Goal: Check status: Check status

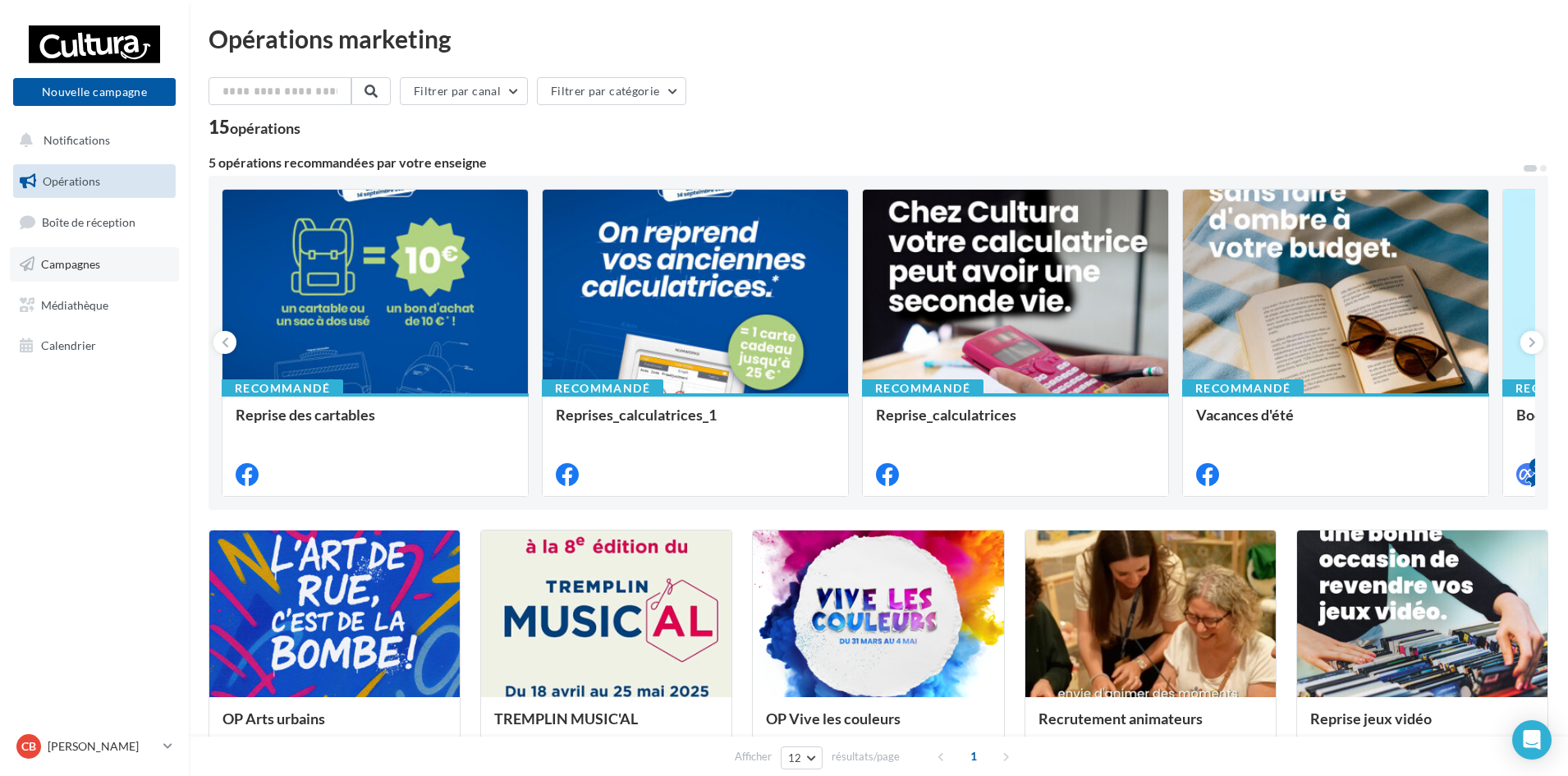
click at [103, 258] on link "Campagnes" at bounding box center [95, 264] width 169 height 35
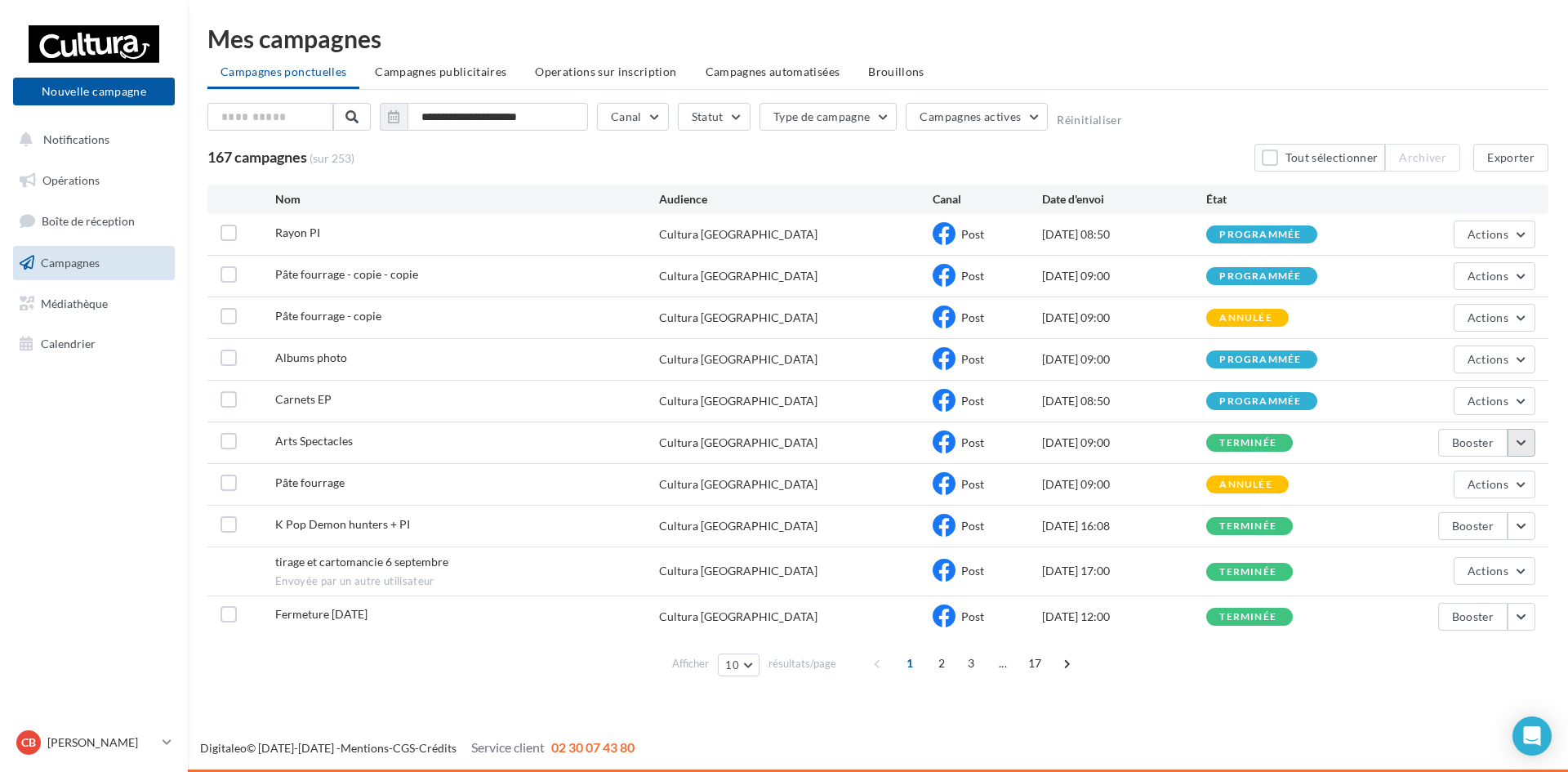
click at [1523, 439] on button "button" at bounding box center [1521, 443] width 28 height 28
click at [1458, 479] on button "Voir les résultats" at bounding box center [1453, 481] width 164 height 43
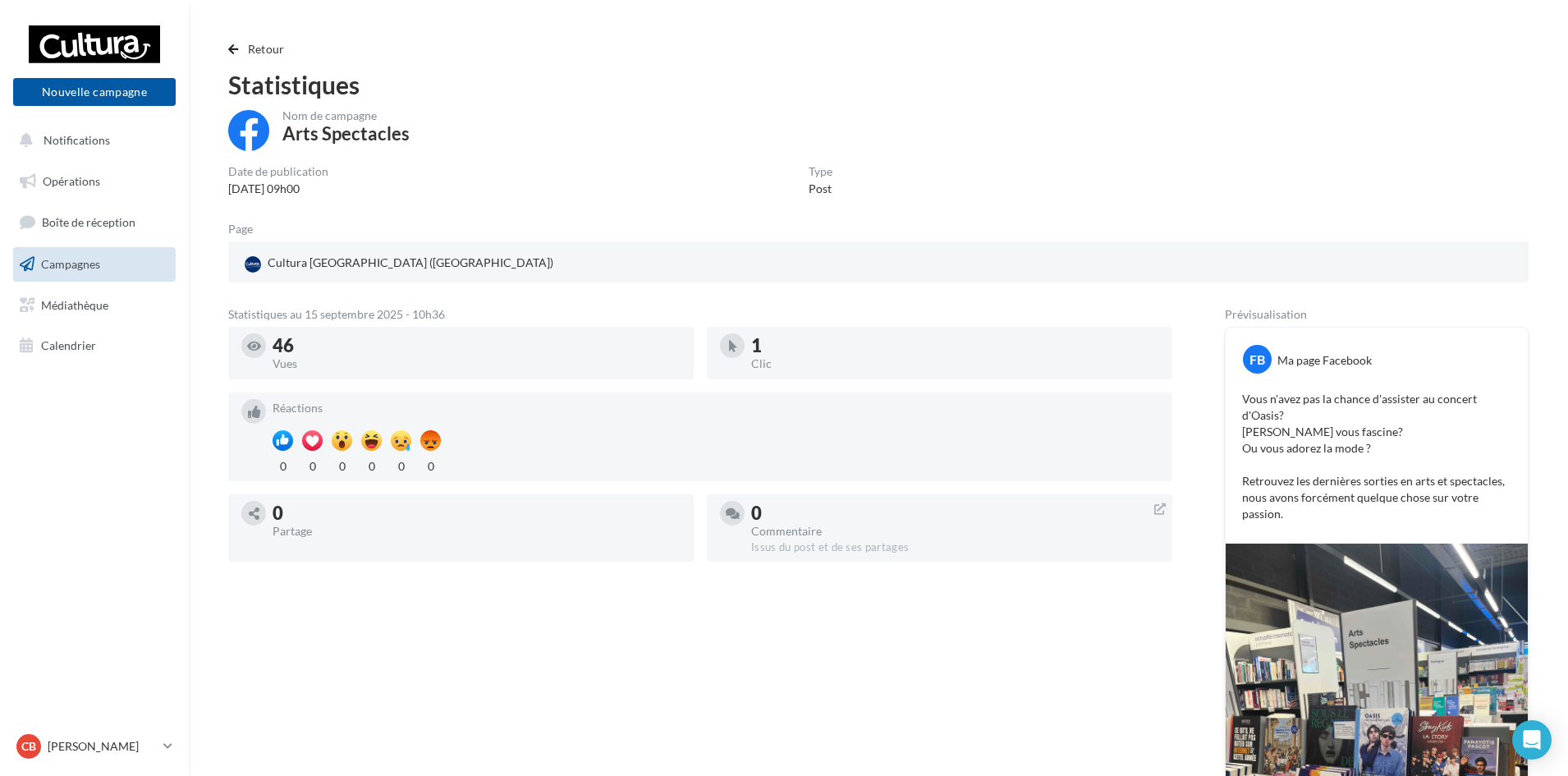
drag, startPoint x: 306, startPoint y: 351, endPoint x: 248, endPoint y: 350, distance: 58.0
click at [248, 350] on div "46 Vues" at bounding box center [460, 354] width 439 height 40
drag, startPoint x: 744, startPoint y: 346, endPoint x: 733, endPoint y: 347, distance: 11.0
click at [733, 347] on div "1 Clic" at bounding box center [939, 354] width 439 height 40
click at [261, 44] on span "Retour" at bounding box center [266, 49] width 37 height 14
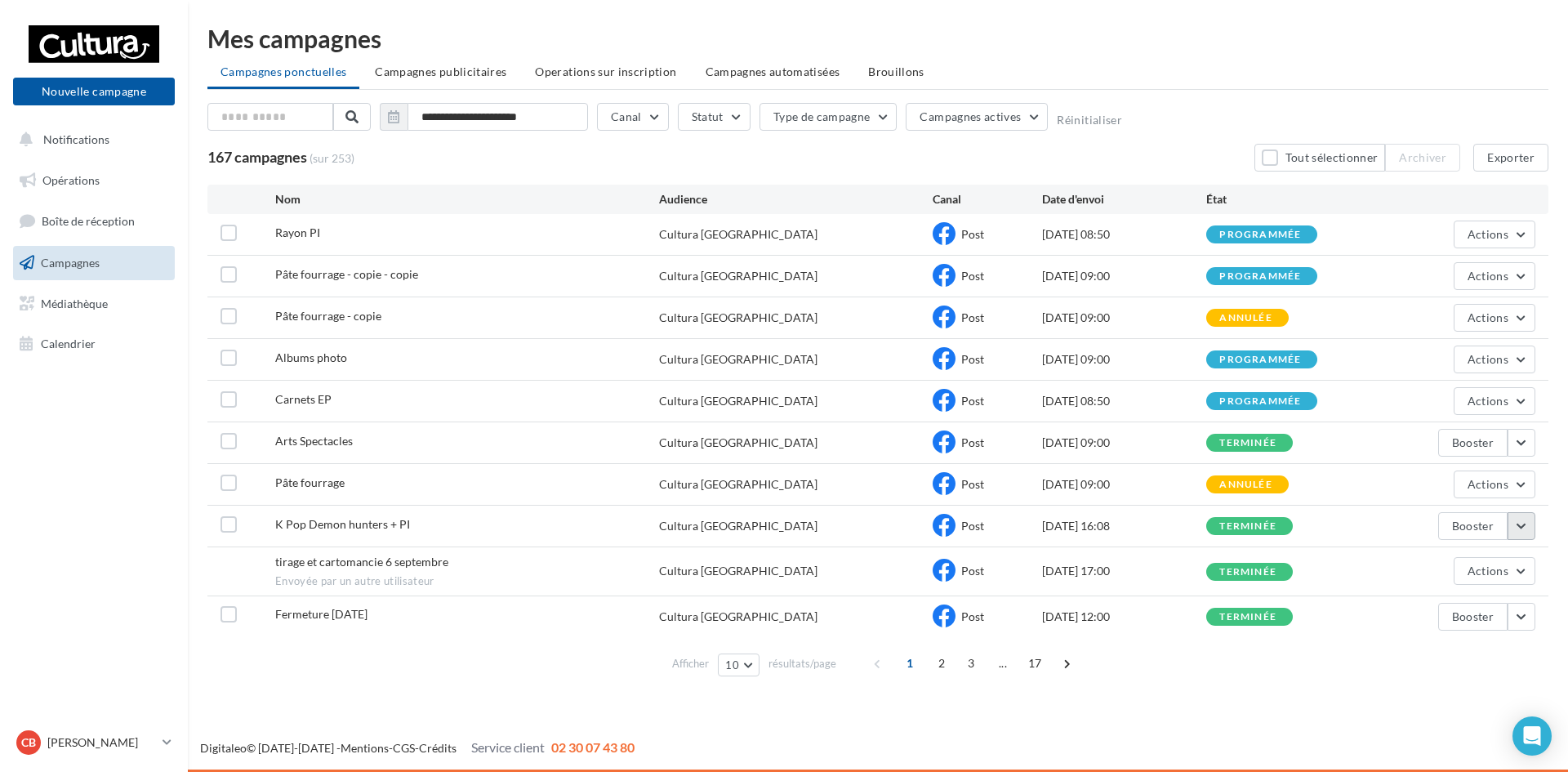
click at [1518, 526] on button "button" at bounding box center [1521, 526] width 28 height 28
click at [1436, 572] on button "Voir les résultats" at bounding box center [1453, 564] width 164 height 43
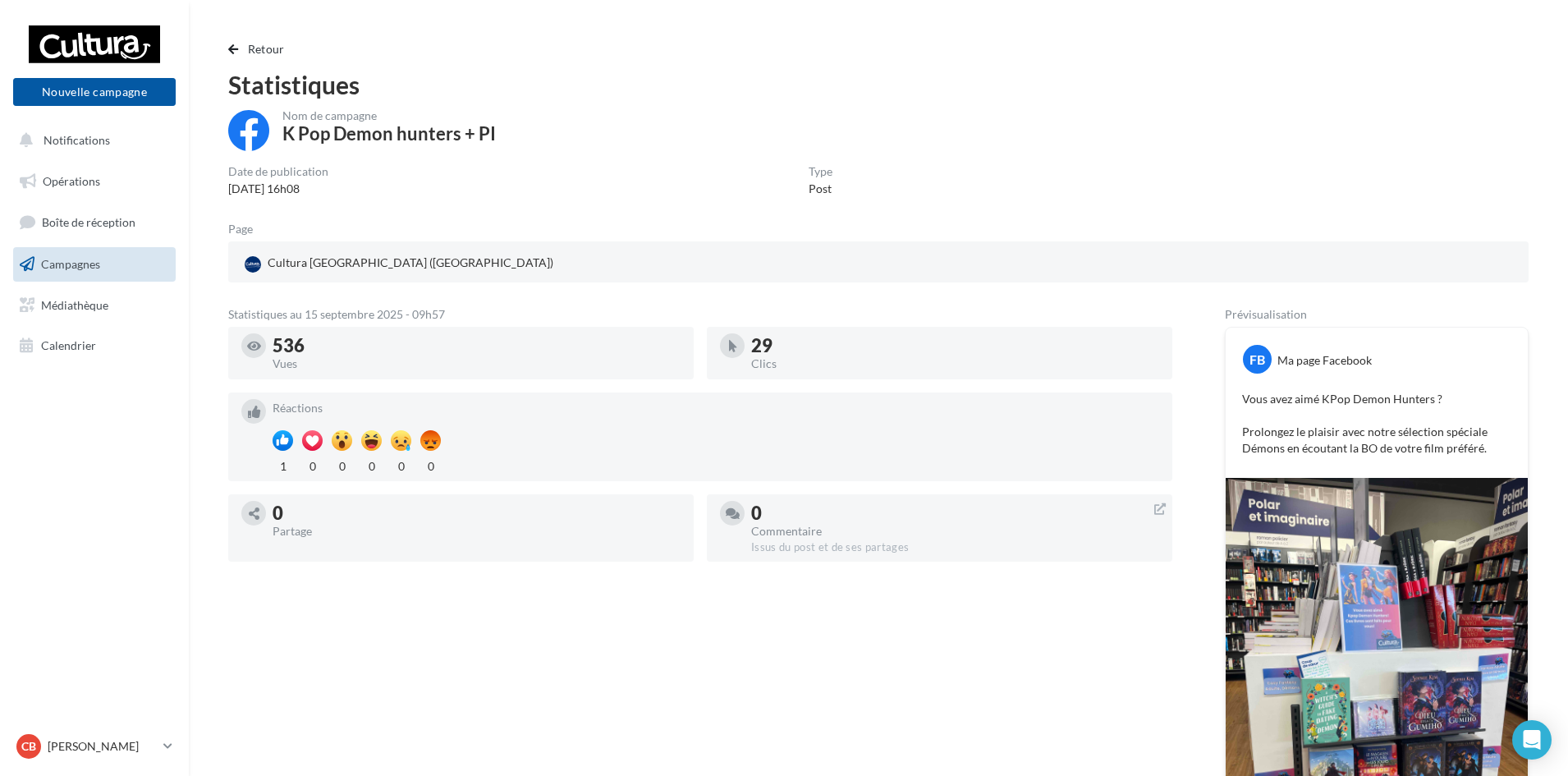
drag, startPoint x: 273, startPoint y: 344, endPoint x: 317, endPoint y: 346, distance: 44.0
click at [310, 345] on div "536 Vues" at bounding box center [460, 354] width 439 height 40
drag, startPoint x: 748, startPoint y: 345, endPoint x: 790, endPoint y: 353, distance: 42.8
click at [790, 353] on div "29 Clics" at bounding box center [939, 354] width 439 height 40
